Goal: Information Seeking & Learning: Find specific page/section

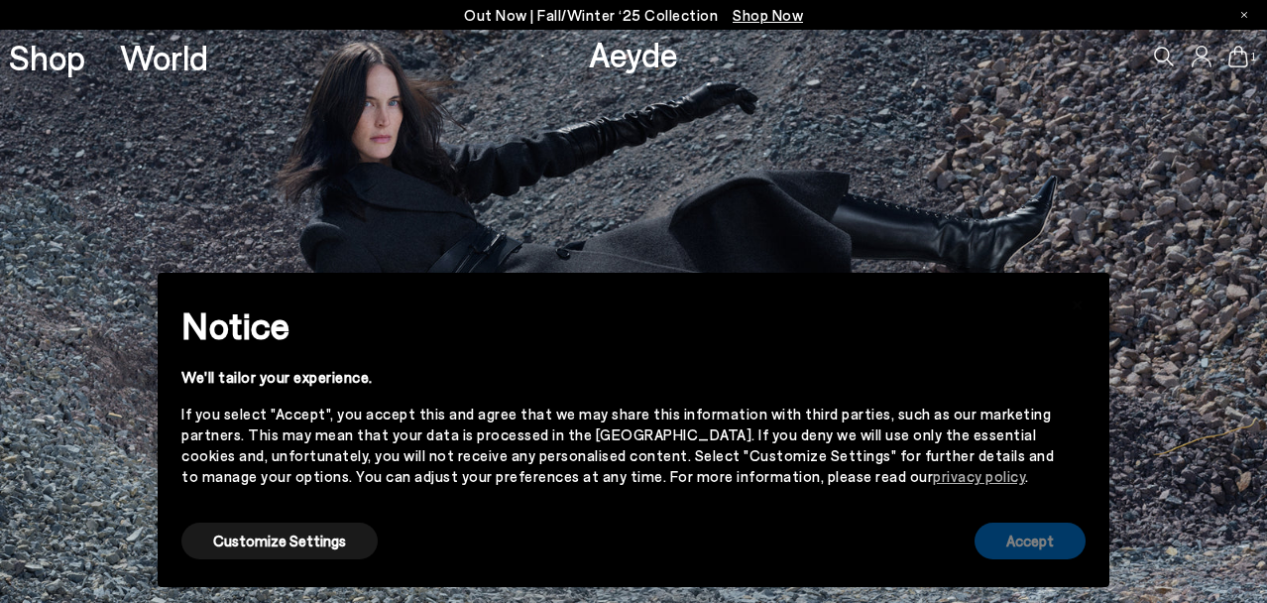
click at [1050, 545] on button "Accept" at bounding box center [1029, 540] width 111 height 37
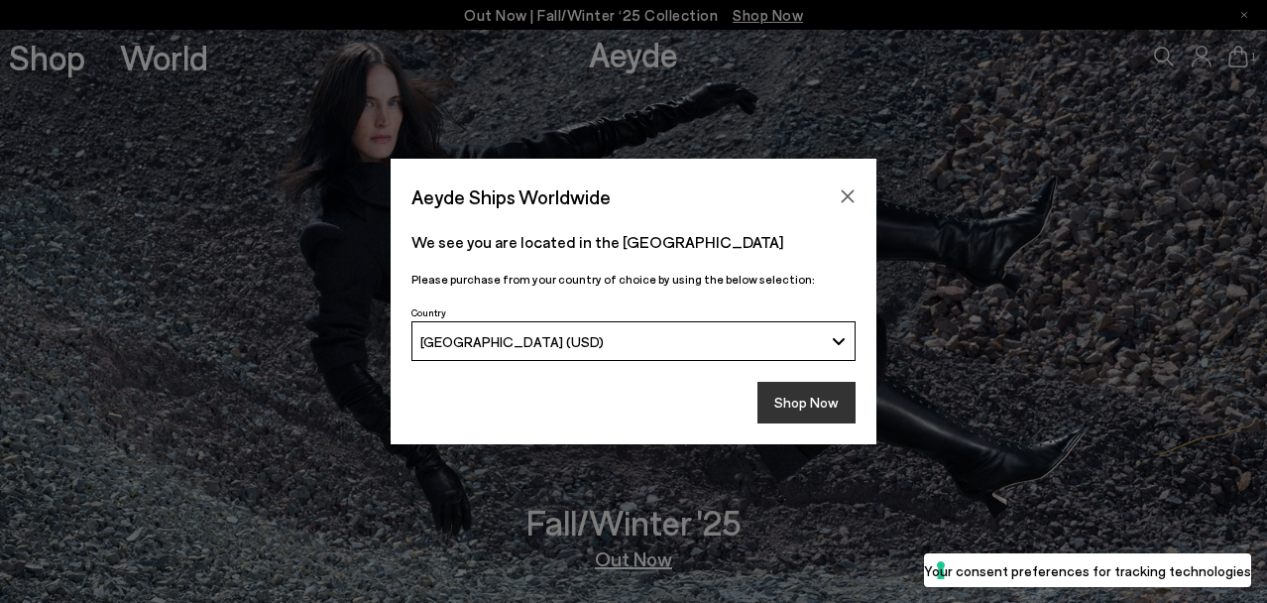
click at [786, 408] on button "Shop Now" at bounding box center [806, 403] width 98 height 42
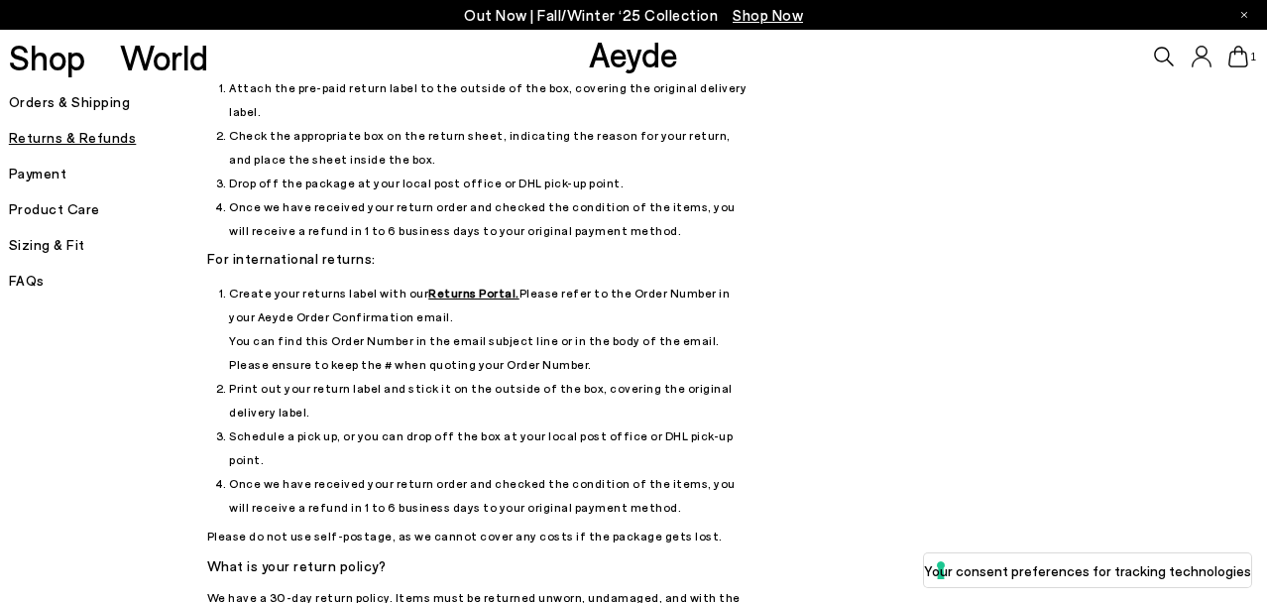
scroll to position [182, 0]
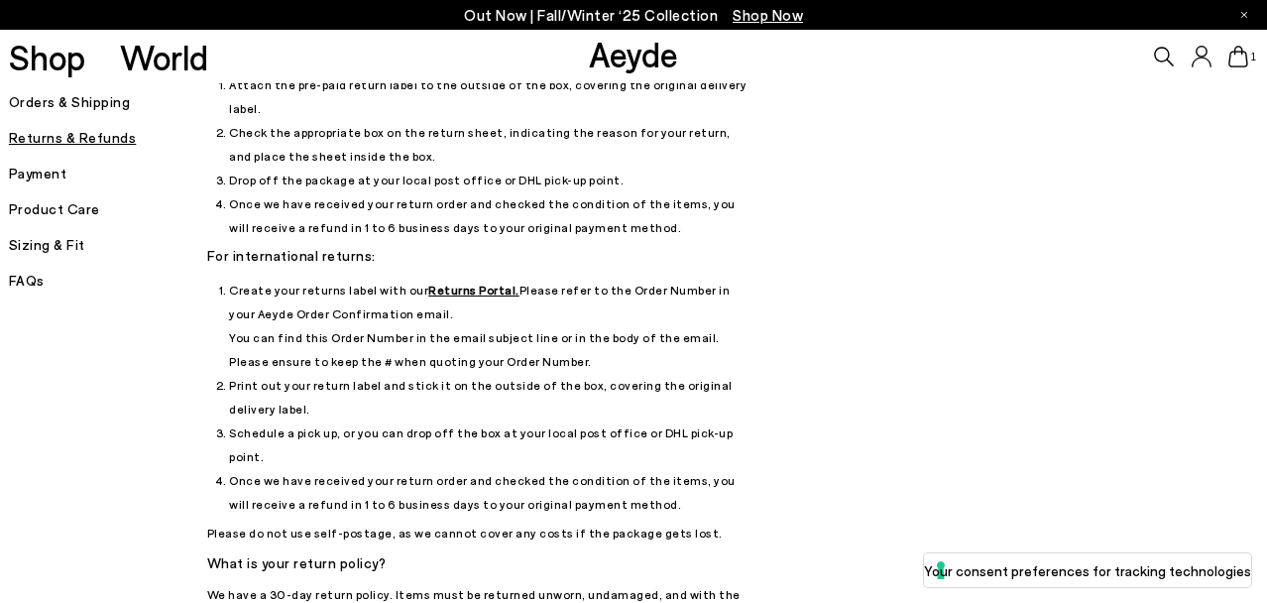
click at [442, 282] on u "Returns Portal." at bounding box center [473, 289] width 91 height 14
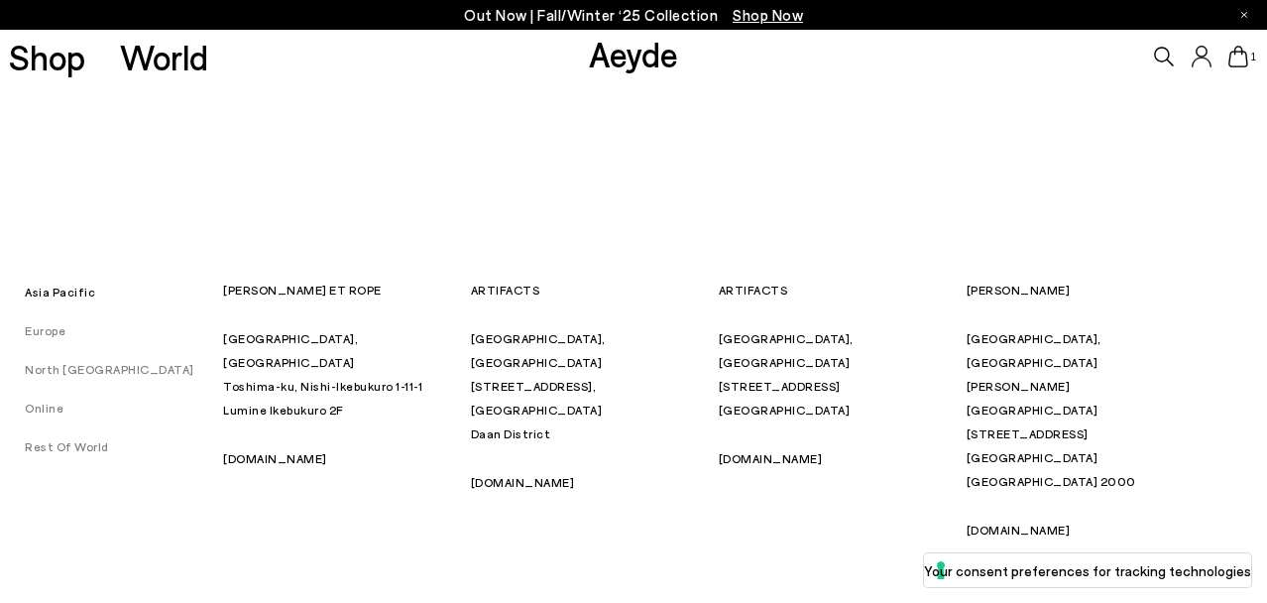
scroll to position [167, 0]
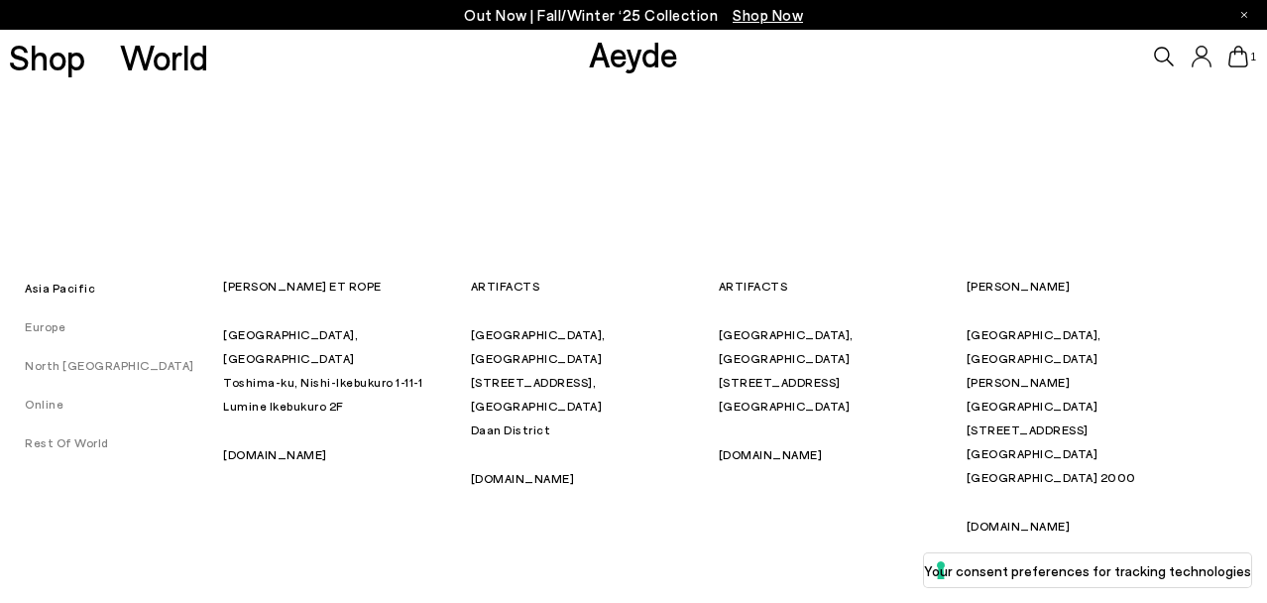
click at [85, 363] on link "North America" at bounding box center [97, 365] width 194 height 14
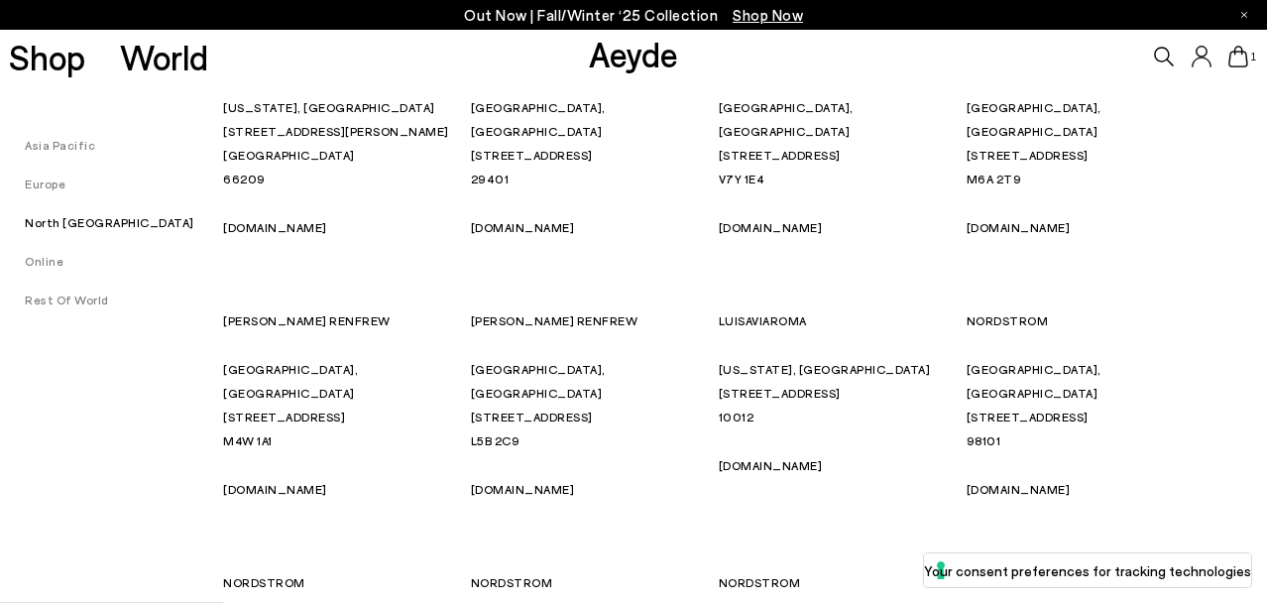
scroll to position [9905, 0]
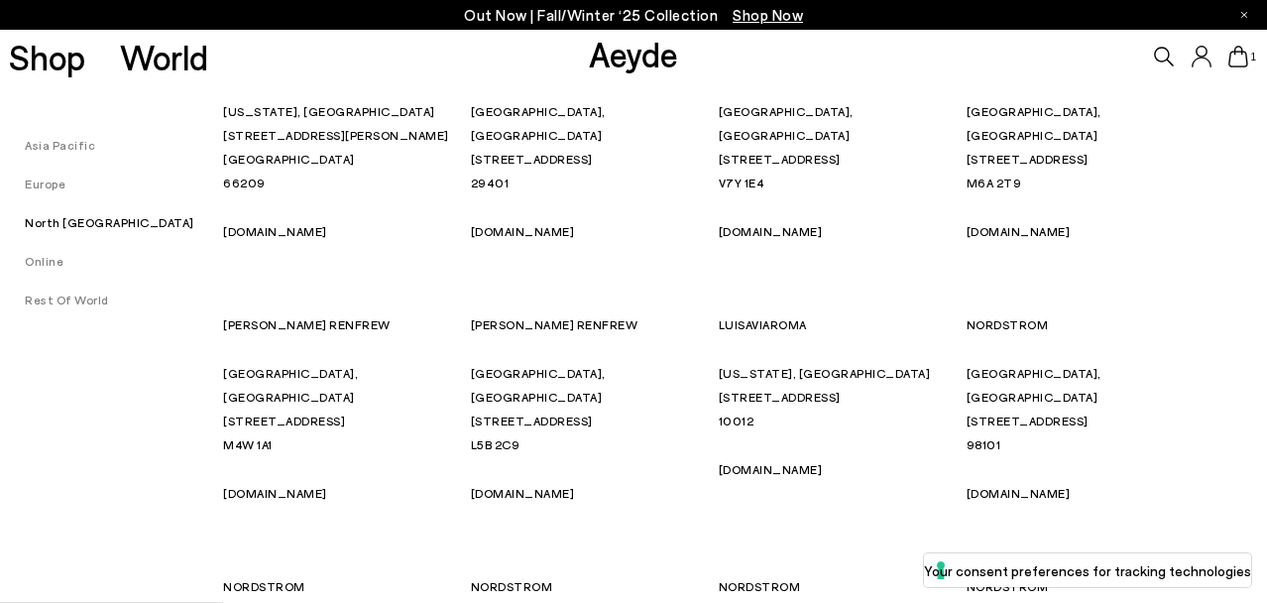
click at [44, 256] on link "Online" at bounding box center [31, 261] width 63 height 14
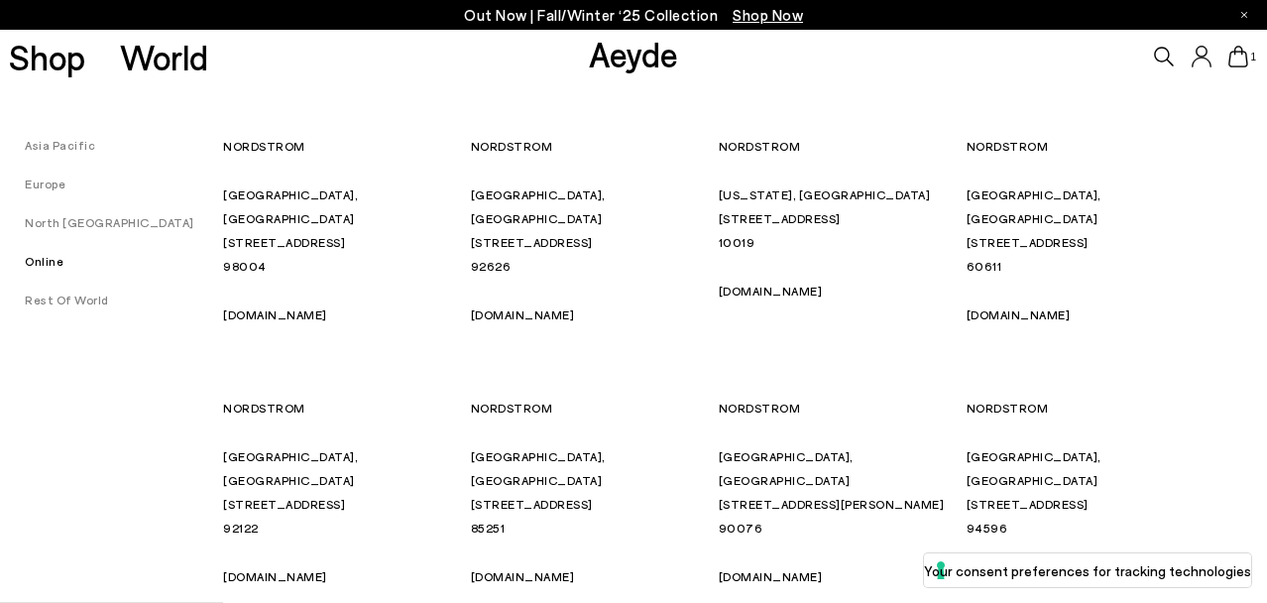
scroll to position [10347, 0]
